Goal: Use online tool/utility: Utilize a website feature to perform a specific function

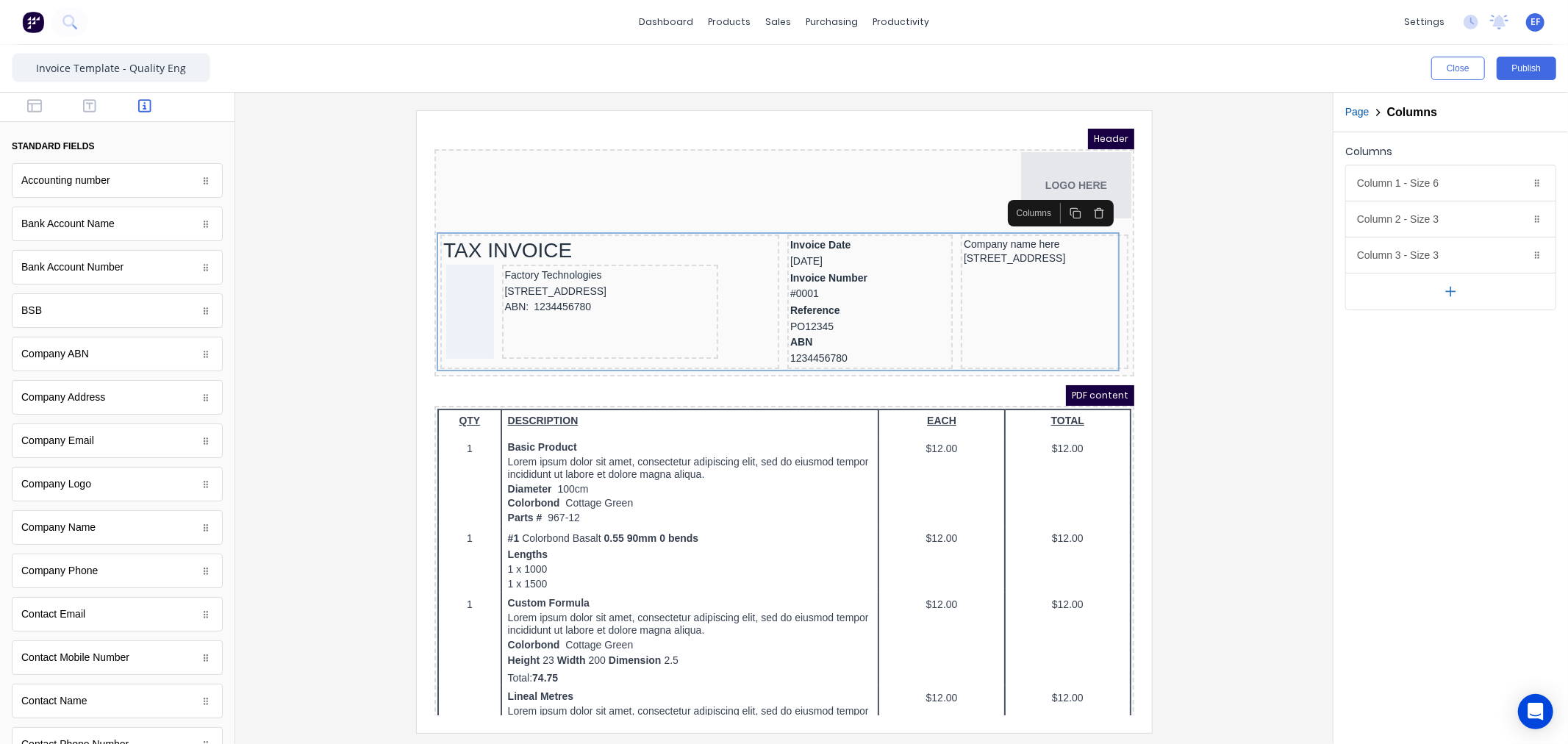
scroll to position [671, 0]
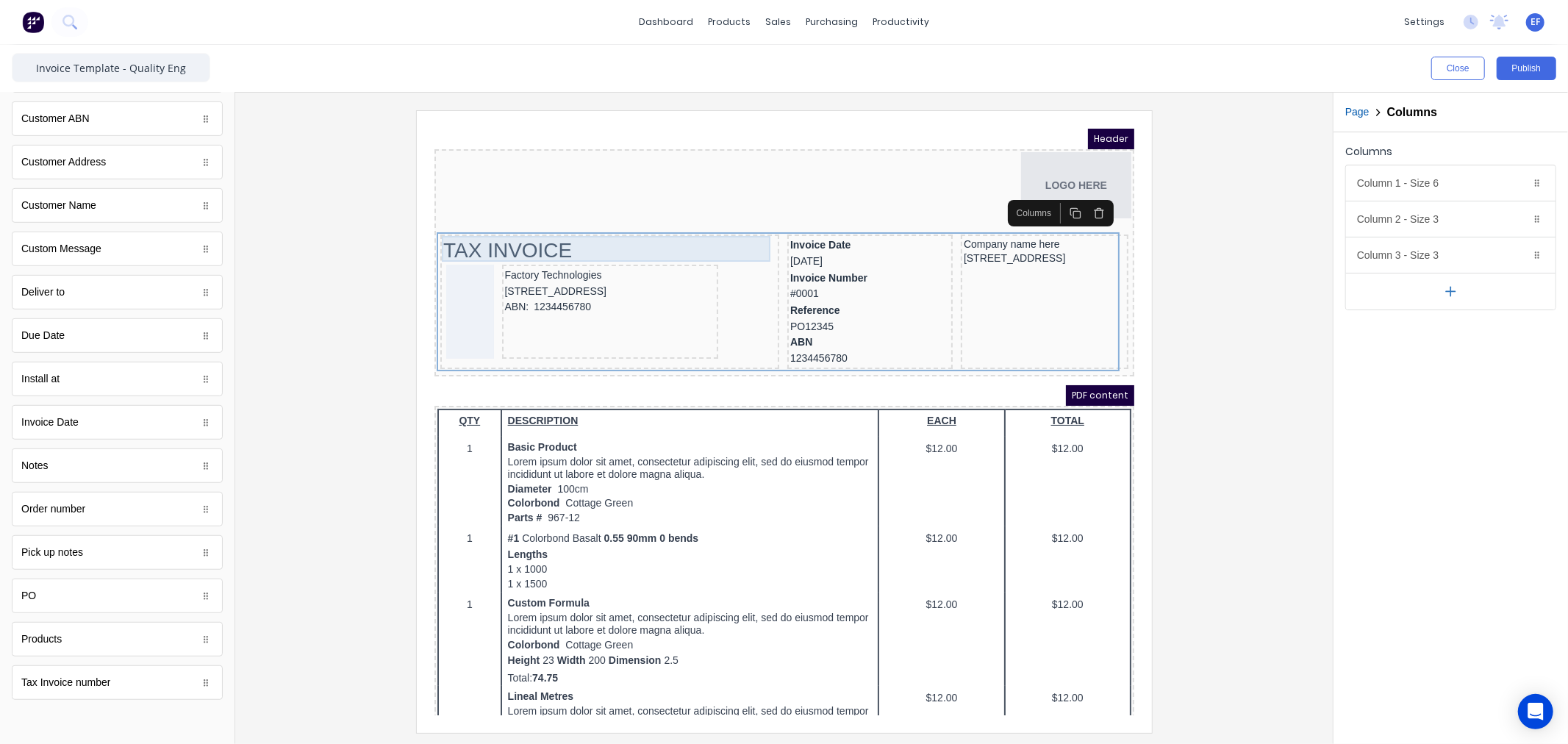
click at [517, 228] on div "TAX INVOICE" at bounding box center [591, 231] width 333 height 25
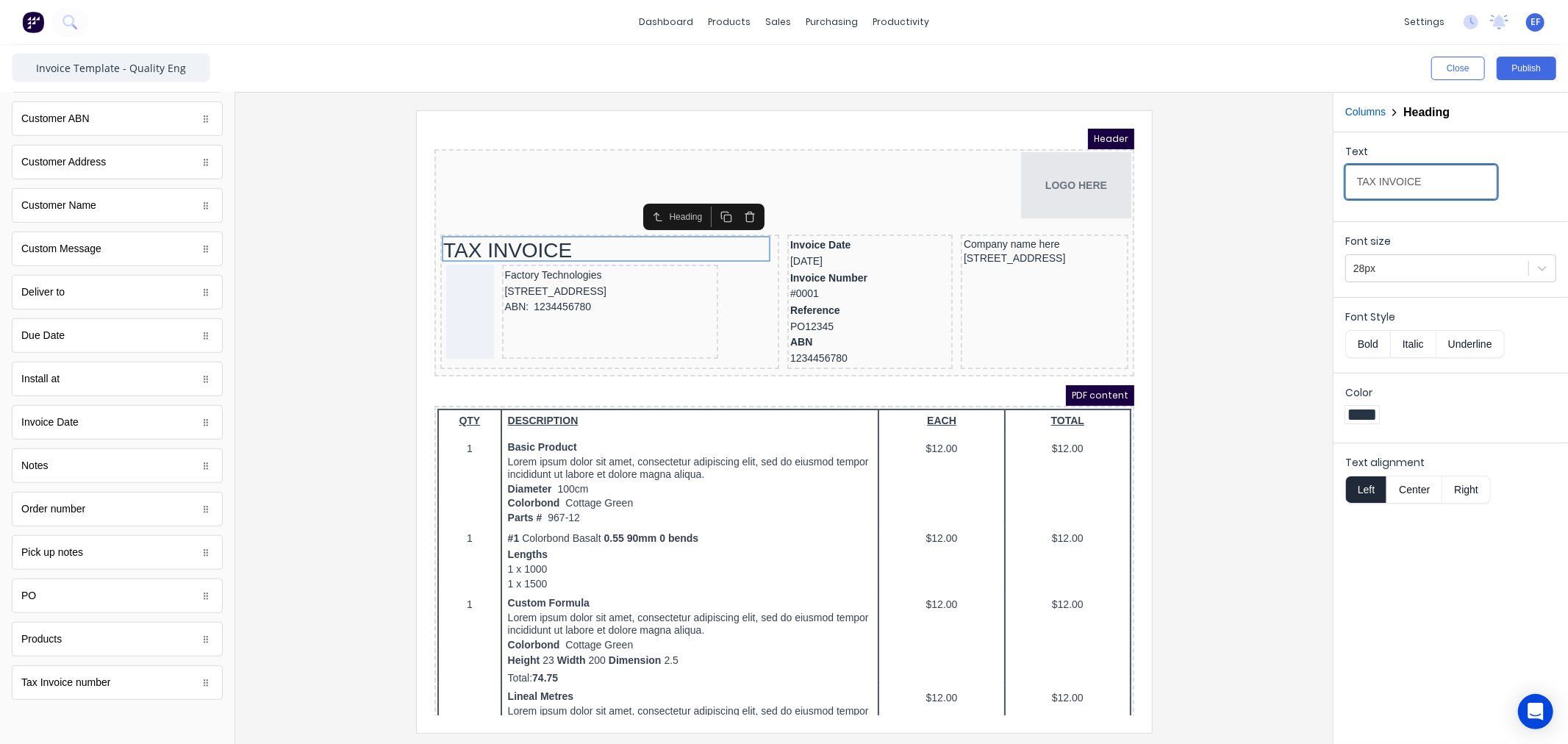
drag, startPoint x: 1348, startPoint y: 188, endPoint x: 1277, endPoint y: 188, distance: 71.0
click at [1277, 188] on div "Close Publish Components standard fields Accounting number Accounting number Ba…" at bounding box center [784, 394] width 1568 height 699
click at [1435, 180] on input "TAX INVOICE" at bounding box center [1421, 181] width 152 height 34
drag, startPoint x: 1320, startPoint y: 184, endPoint x: 1295, endPoint y: 184, distance: 25.0
click at [1295, 184] on div "Close Publish Components standard fields Accounting number Accounting number Ba…" at bounding box center [784, 394] width 1568 height 699
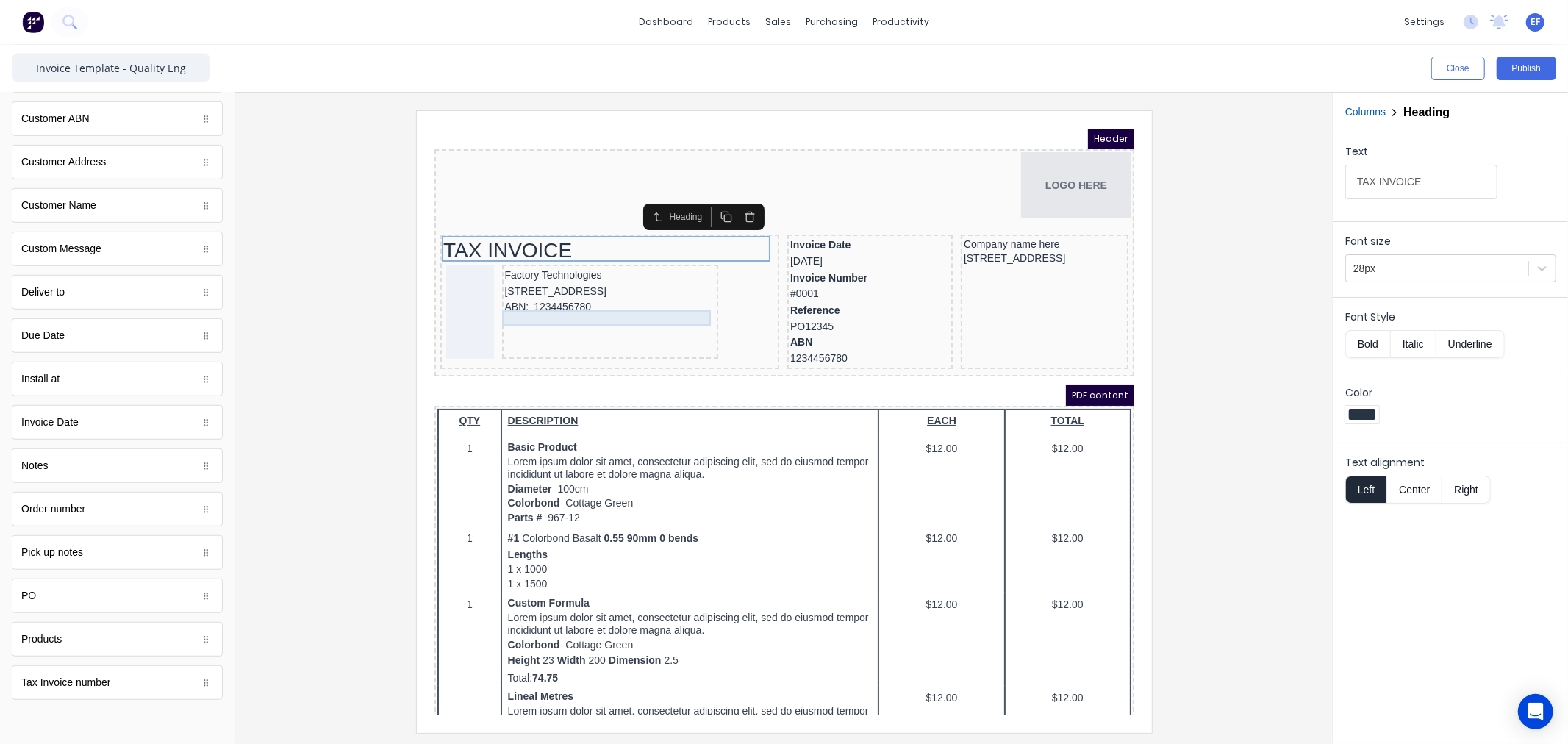
click at [622, 297] on div "ABN: 1234456780" at bounding box center [592, 289] width 211 height 16
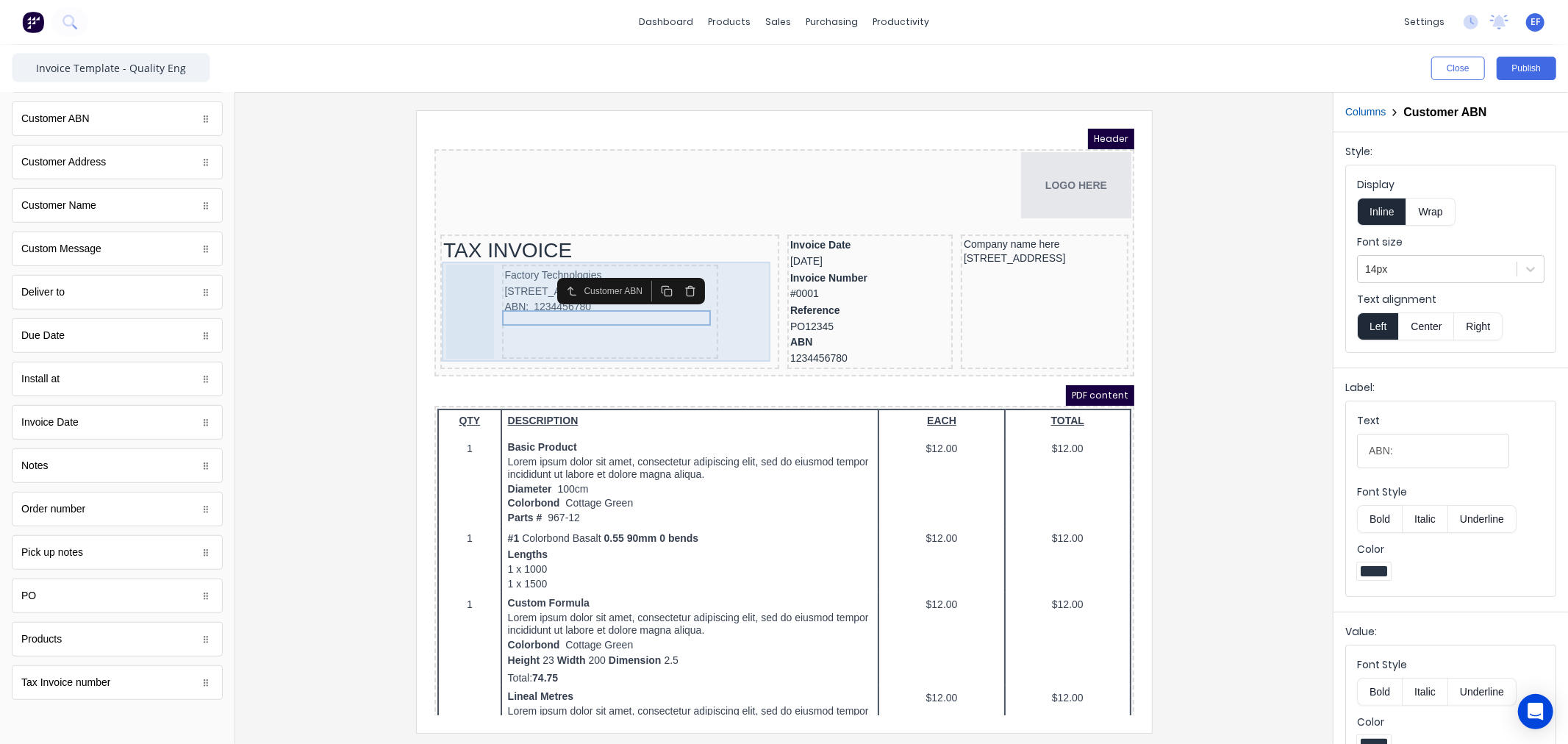
click at [710, 323] on div "Factory Technologies [STREET_ADDRESS] ABN: 1234456780" at bounding box center [591, 295] width 333 height 100
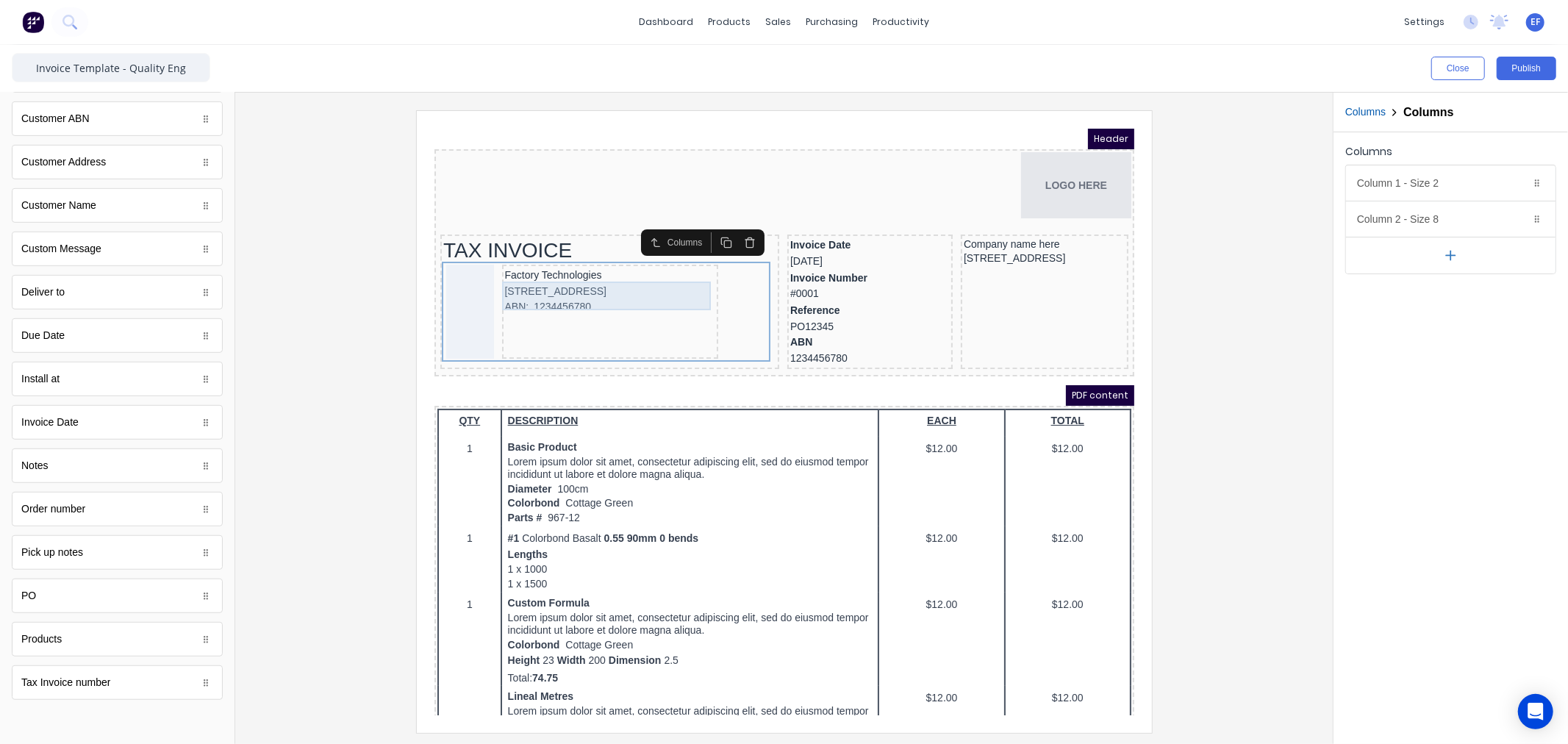
click at [559, 268] on div "[STREET_ADDRESS]" at bounding box center [592, 273] width 211 height 16
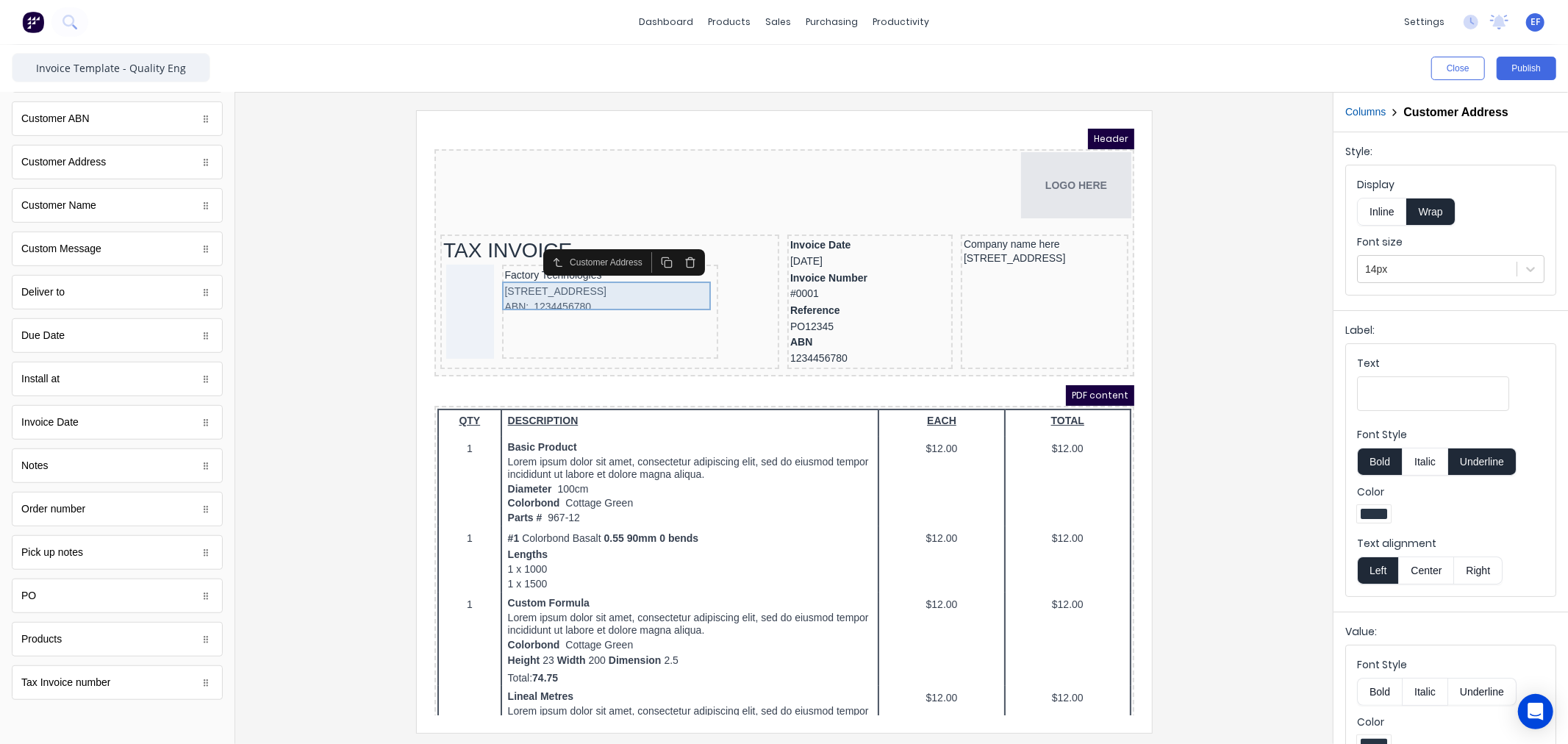
click at [554, 269] on div "[STREET_ADDRESS]" at bounding box center [592, 273] width 211 height 16
click at [961, 227] on div "Company name here" at bounding box center [1026, 225] width 162 height 14
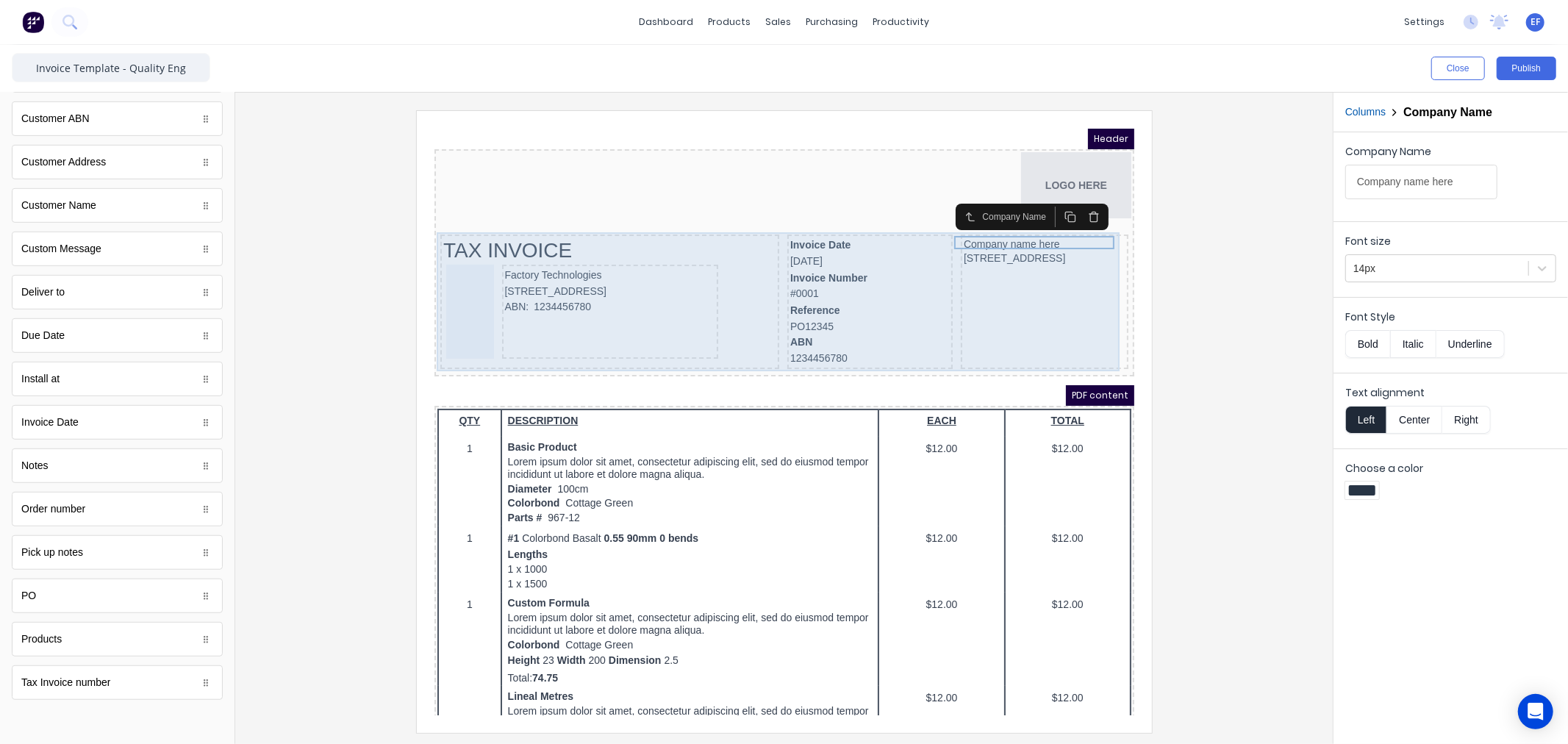
click at [972, 259] on div "Company name here [STREET_ADDRESS]" at bounding box center [1026, 283] width 168 height 134
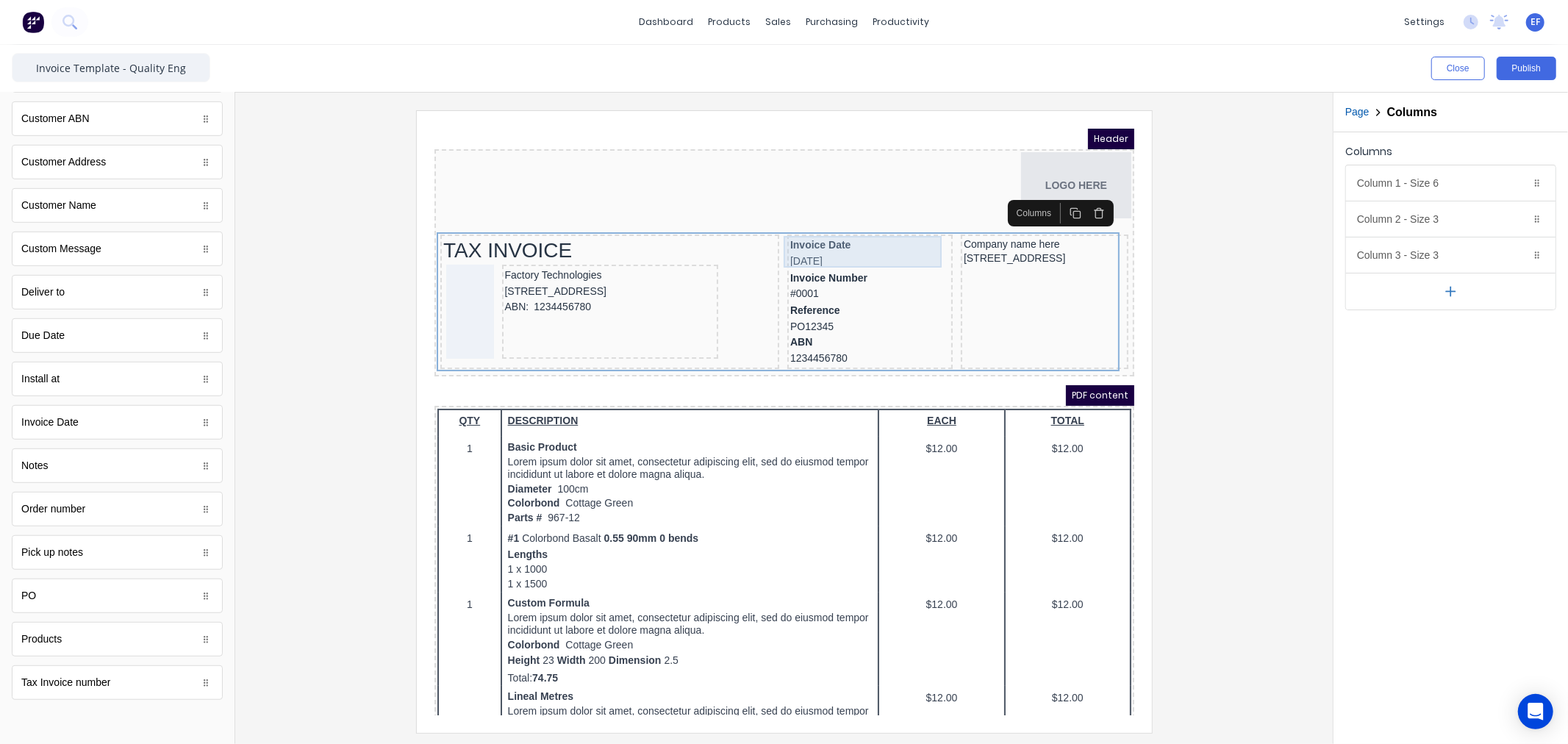
click at [797, 227] on div "Invoice Date [DATE]" at bounding box center [852, 234] width 160 height 32
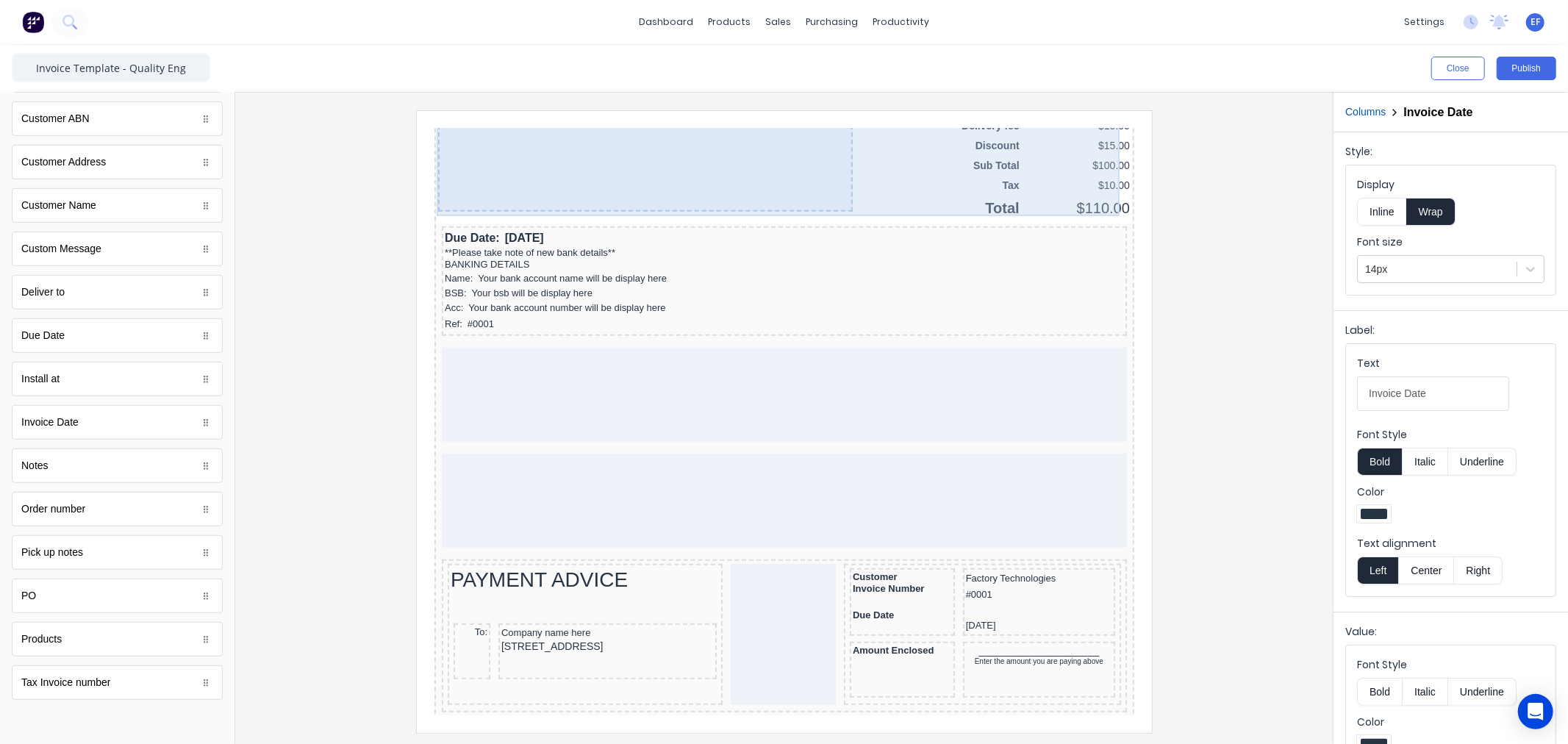
scroll to position [1062, 0]
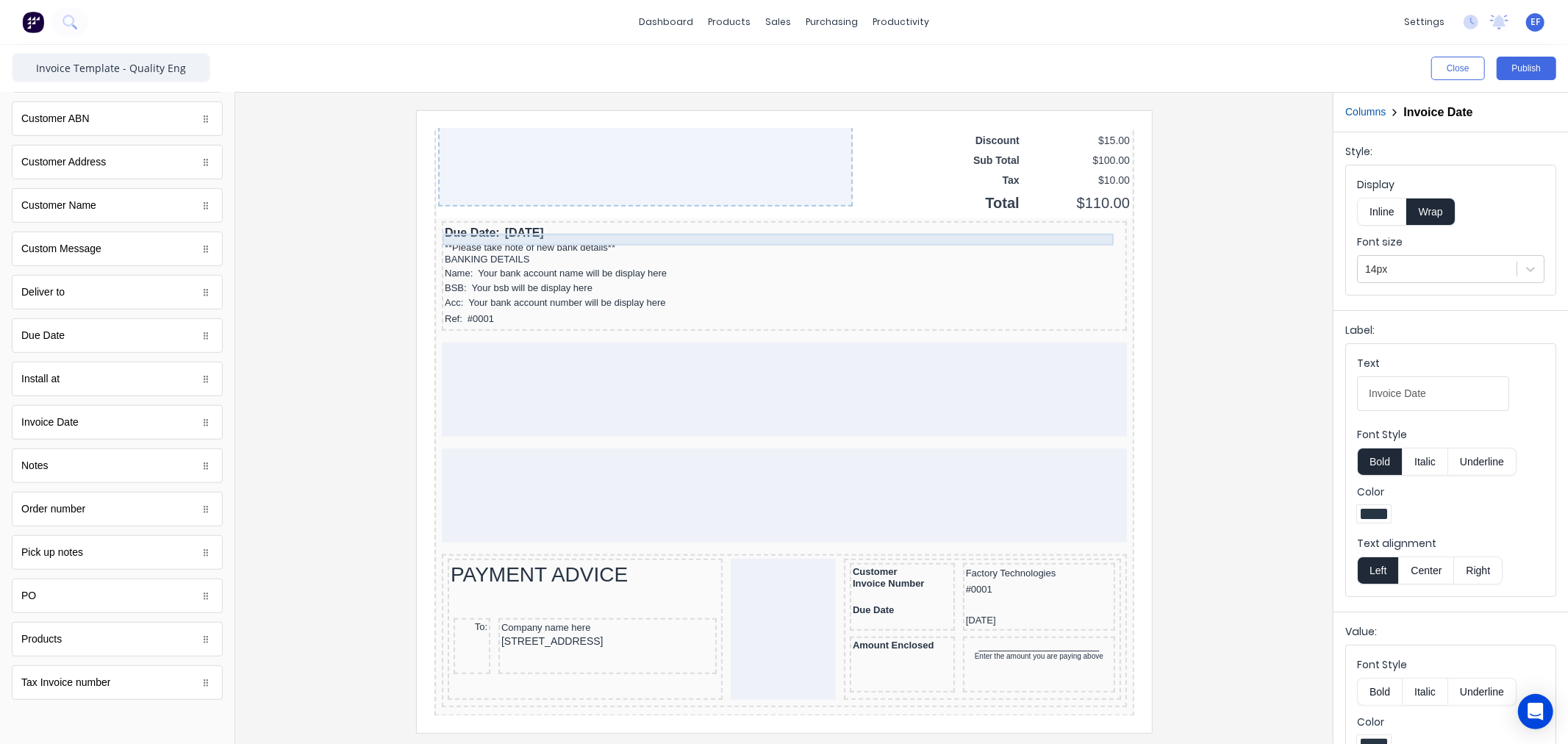
click at [572, 223] on div "**Please take note of new bank details**" at bounding box center [766, 229] width 680 height 12
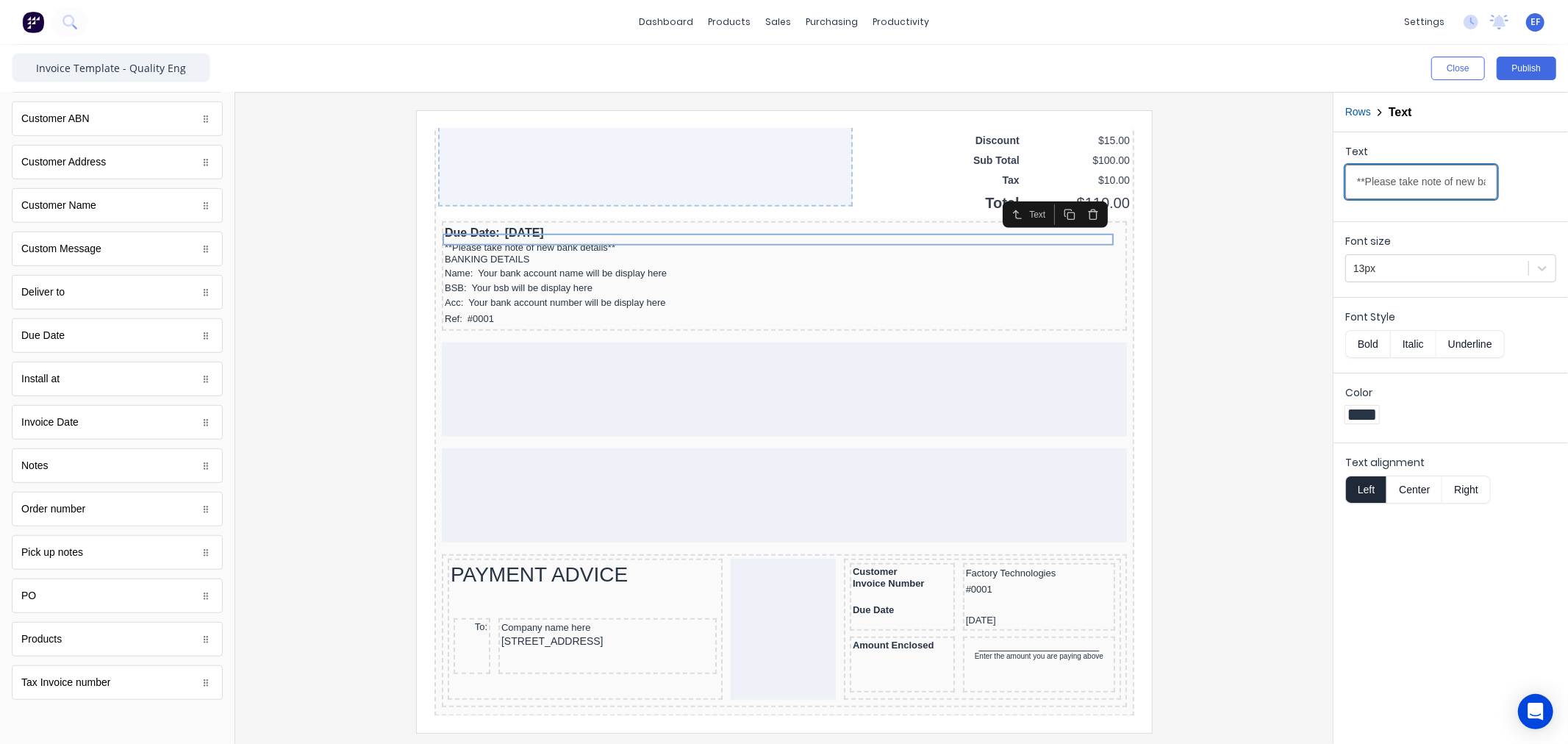
scroll to position [0, 63]
drag, startPoint x: 1356, startPoint y: 180, endPoint x: 1524, endPoint y: 181, distance: 168.0
click at [1524, 181] on div "Text **Please take note of new bank details**" at bounding box center [1450, 175] width 211 height 63
click at [455, 235] on div "BANKING DETAILS" at bounding box center [766, 240] width 680 height 12
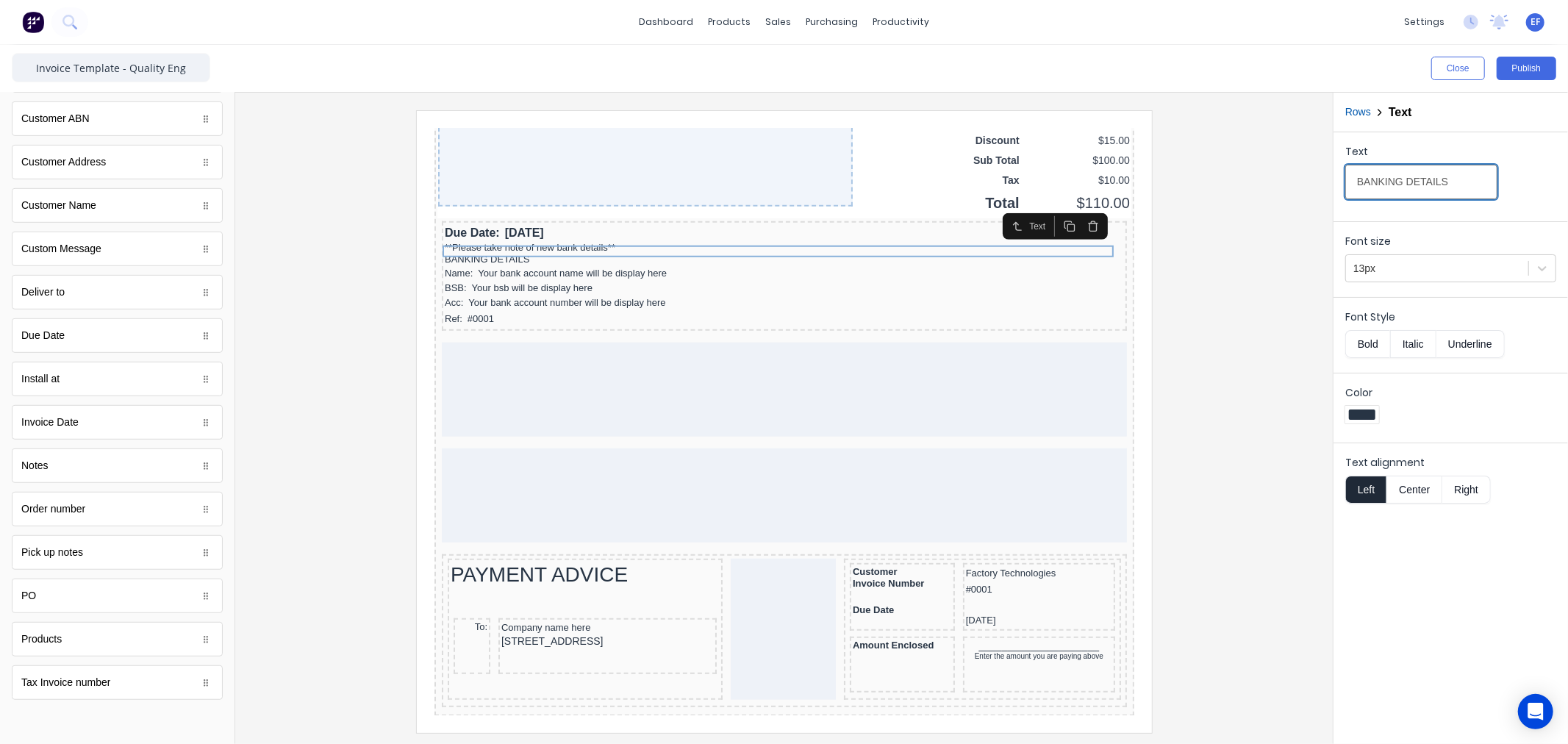
drag, startPoint x: 1453, startPoint y: 181, endPoint x: 1287, endPoint y: 192, distance: 166.4
click at [1287, 192] on div "Close Publish Components standard fields Accounting number Accounting number Ba…" at bounding box center [784, 394] width 1568 height 699
click at [453, 263] on div "BSB: Your bsb will be display here" at bounding box center [766, 269] width 680 height 15
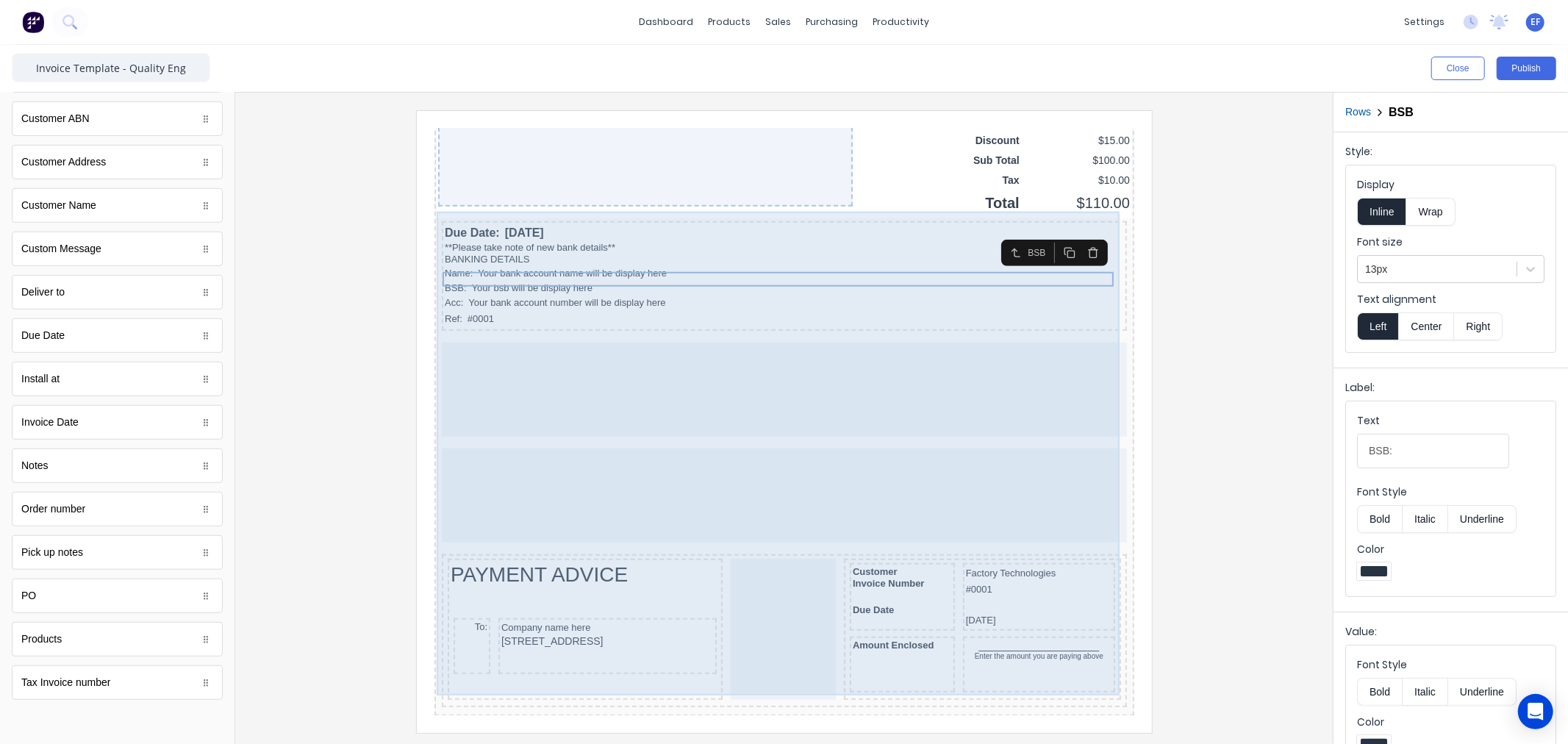
click at [862, 333] on div at bounding box center [766, 371] width 685 height 94
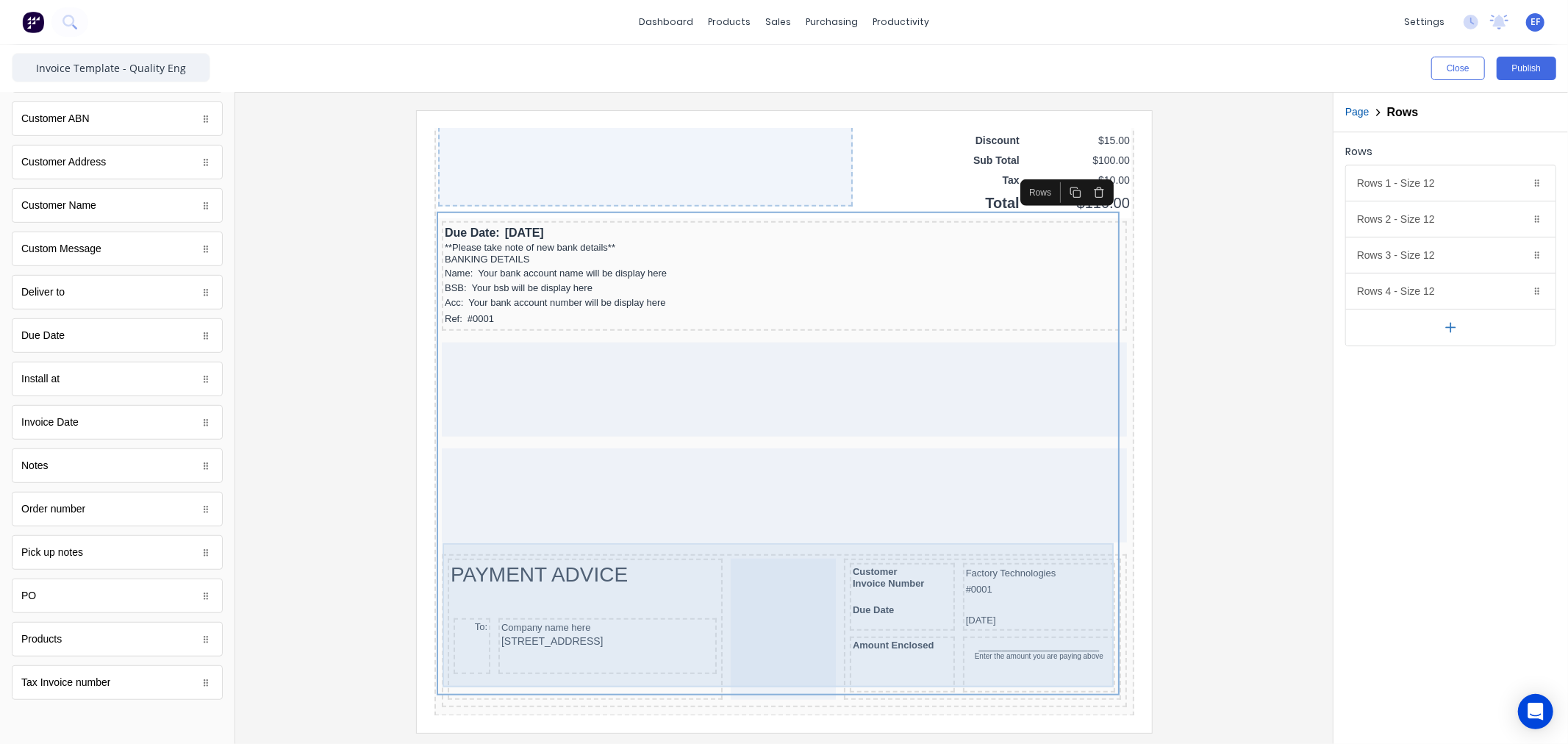
click at [763, 563] on div at bounding box center [765, 611] width 105 height 142
